Goal: Task Accomplishment & Management: Manage account settings

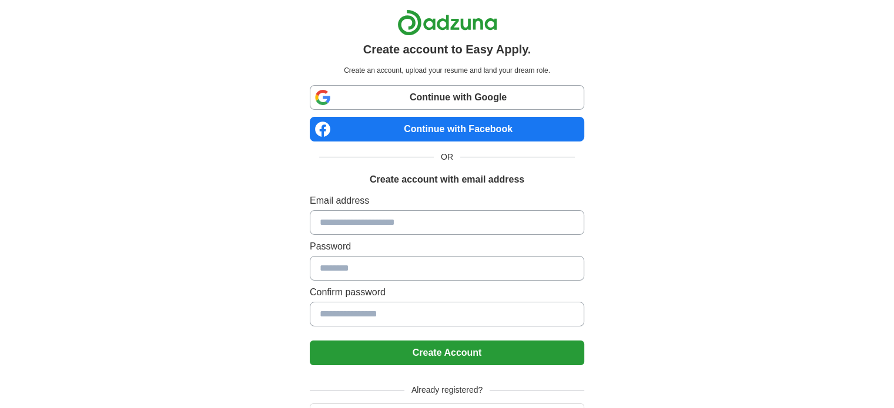
click at [471, 95] on link "Continue with Google" at bounding box center [447, 97] width 274 height 25
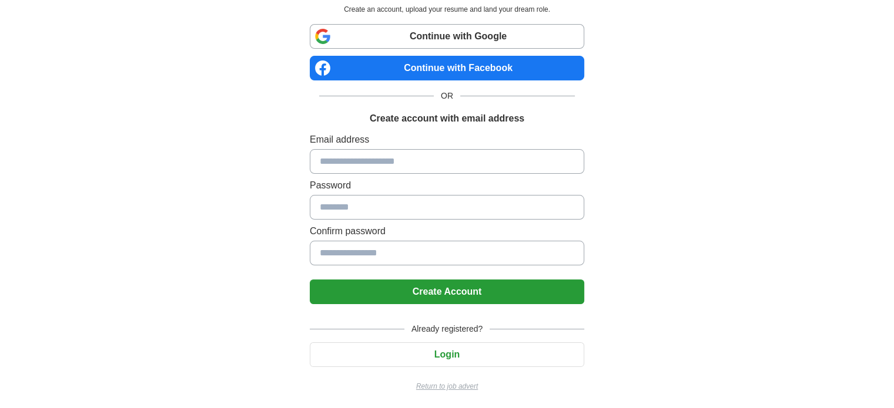
click at [421, 357] on button "Login" at bounding box center [447, 355] width 274 height 25
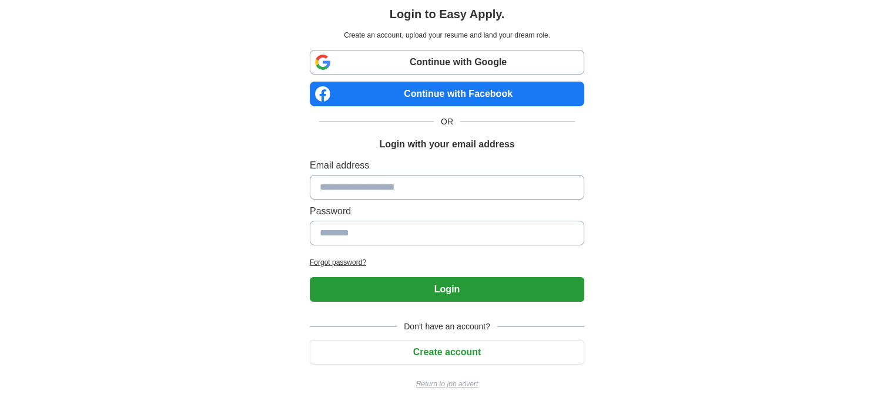
scroll to position [33, 0]
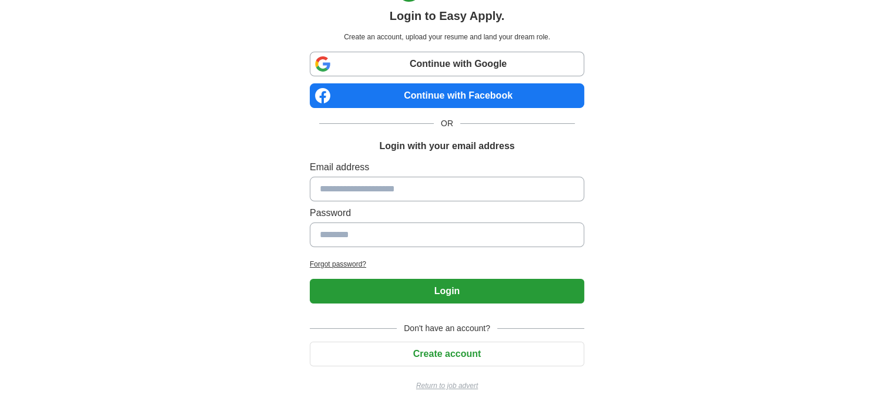
click at [421, 357] on button "Create account" at bounding box center [447, 354] width 274 height 25
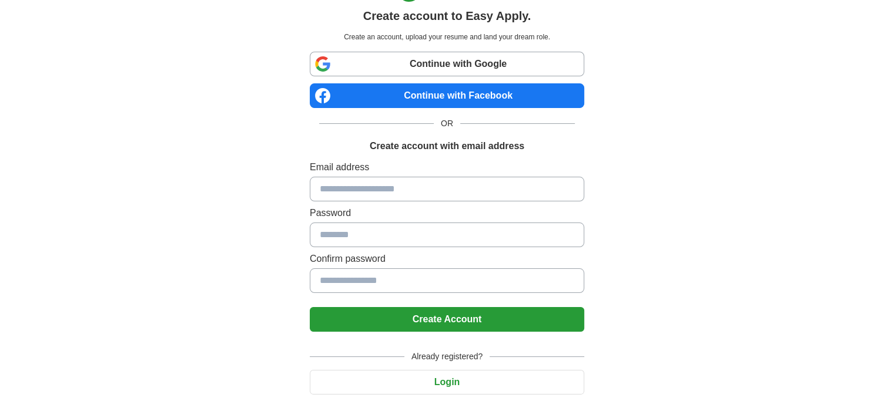
click at [421, 357] on span "Already registered?" at bounding box center [446, 357] width 85 height 12
